Goal: Task Accomplishment & Management: Manage account settings

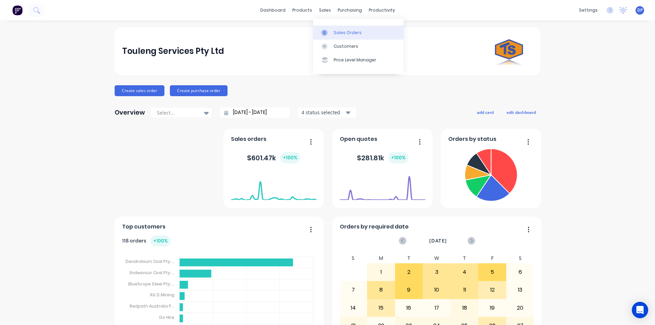
click at [339, 37] on link "Sales Orders" at bounding box center [358, 33] width 90 height 14
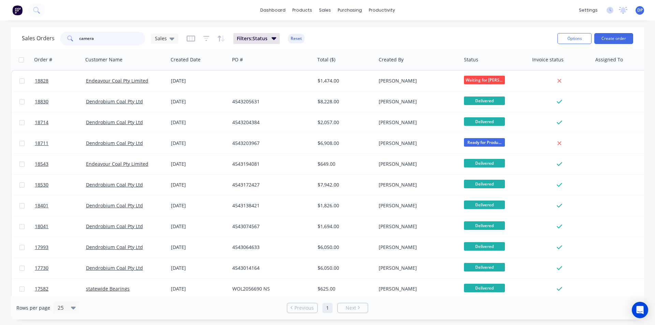
drag, startPoint x: 114, startPoint y: 42, endPoint x: 45, endPoint y: 48, distance: 69.2
click at [45, 48] on div "Sales Orders camera Sales Filters: Status Reset Options Create order" at bounding box center [327, 38] width 633 height 22
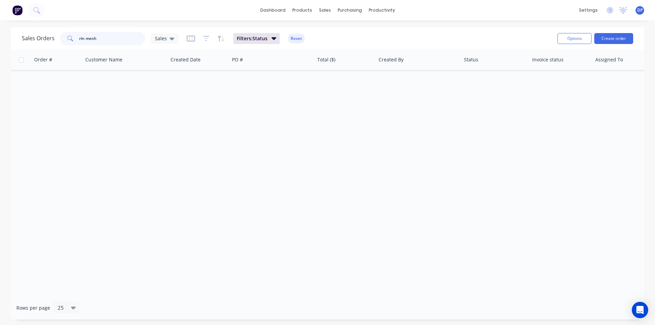
click at [82, 39] on input "rin mesh" at bounding box center [112, 39] width 67 height 14
click at [114, 40] on input "rib mesh" at bounding box center [112, 39] width 67 height 14
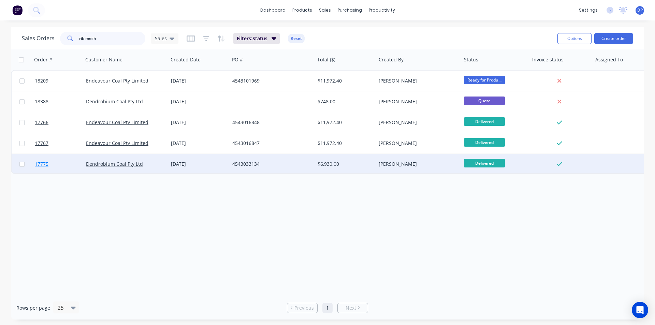
type input "rib mesh"
click at [39, 164] on span "17775" at bounding box center [42, 164] width 14 height 7
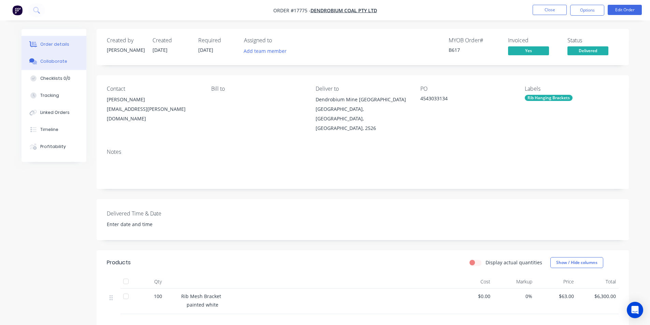
click at [48, 66] on button "Collaborate" at bounding box center [54, 61] width 65 height 17
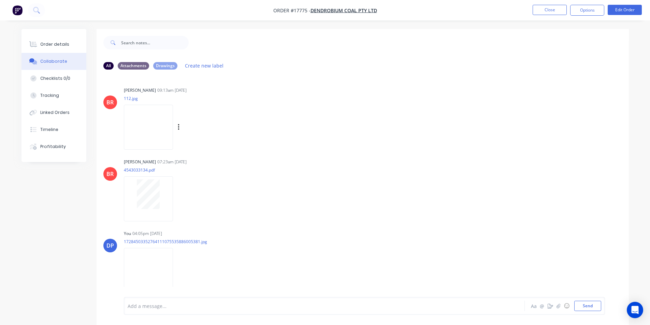
click at [161, 131] on img at bounding box center [148, 127] width 49 height 45
click at [65, 47] on div "Order details" at bounding box center [54, 44] width 29 height 6
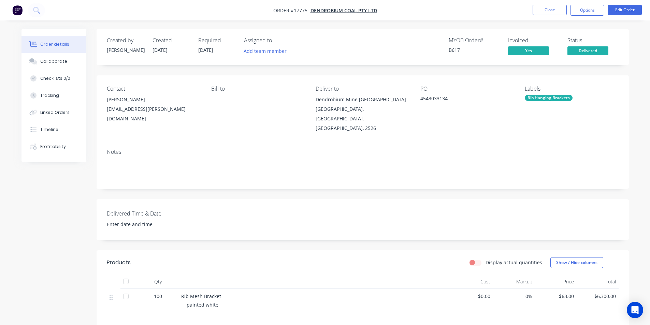
click at [20, 9] on img "button" at bounding box center [17, 10] width 10 height 10
